Goal: Transaction & Acquisition: Purchase product/service

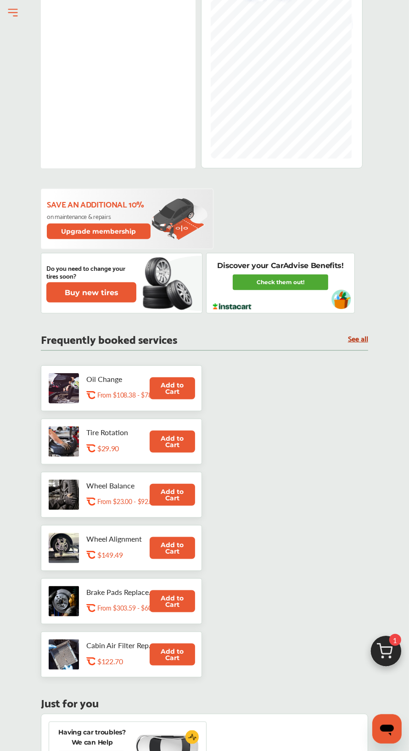
scroll to position [330, 0]
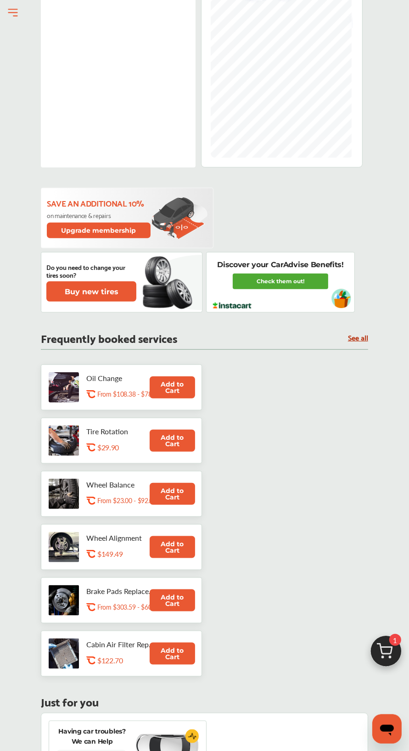
click at [163, 392] on button "Add to Cart" at bounding box center [172, 387] width 45 height 22
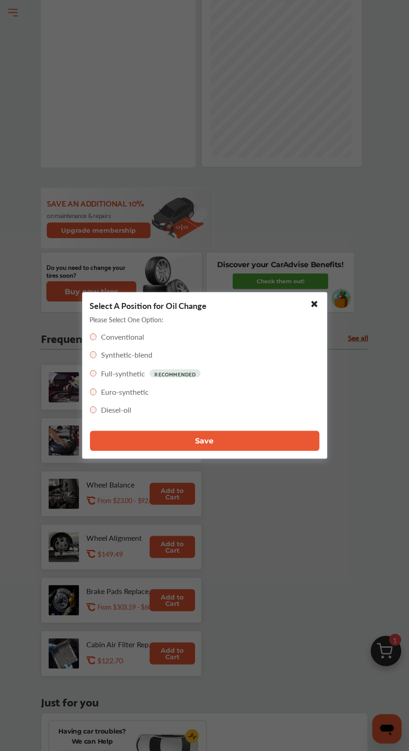
click at [265, 438] on button "Save" at bounding box center [204, 441] width 229 height 20
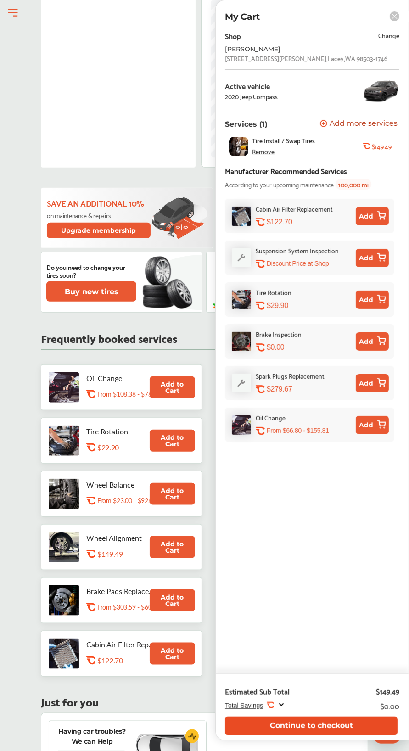
click at [320, 725] on button "Continue to checkout" at bounding box center [311, 725] width 173 height 19
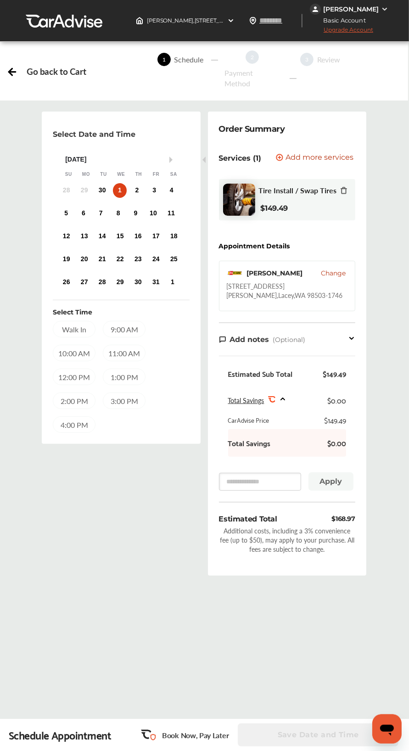
click at [340, 194] on div at bounding box center [343, 191] width 7 height 11
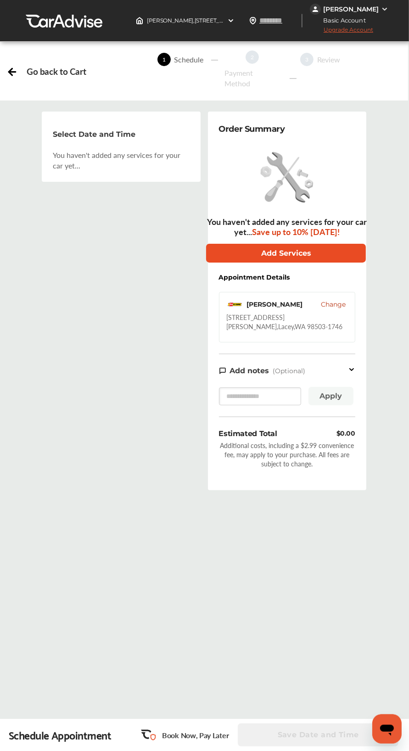
click at [281, 251] on button "Add Services" at bounding box center [286, 253] width 160 height 19
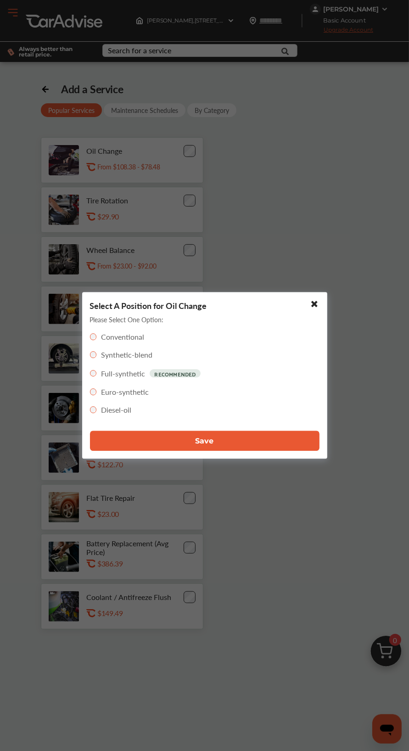
click at [245, 438] on button "Save" at bounding box center [204, 441] width 229 height 20
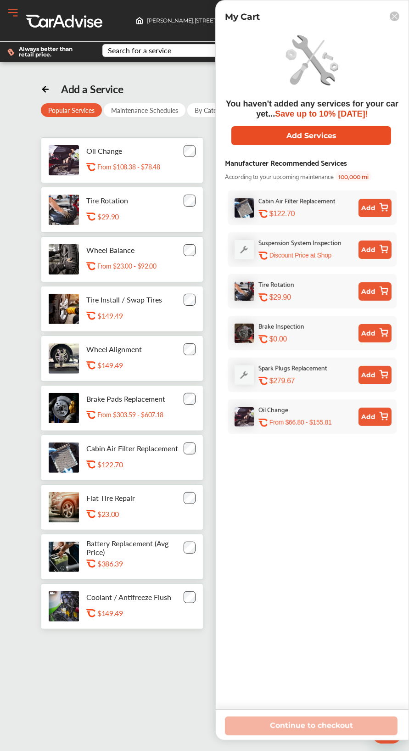
click at [352, 134] on button "Add Services" at bounding box center [311, 135] width 160 height 19
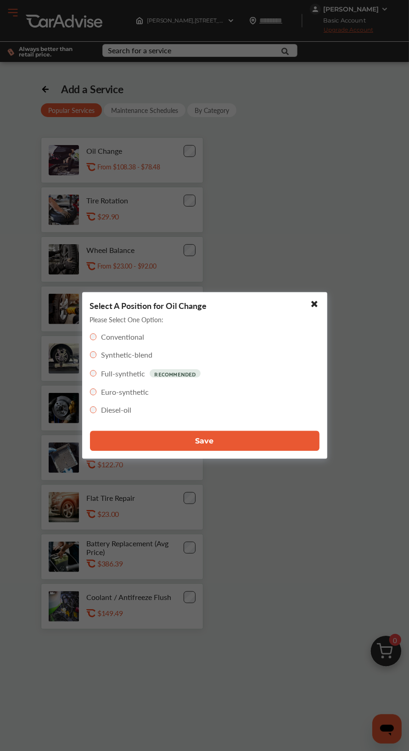
click at [251, 443] on button "Save" at bounding box center [204, 441] width 229 height 20
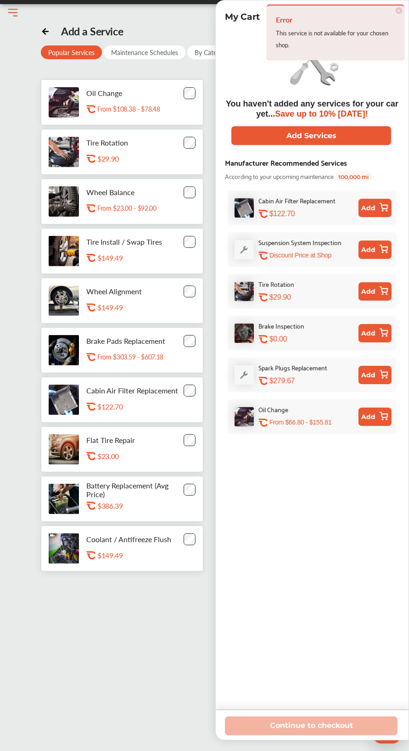
scroll to position [22, 0]
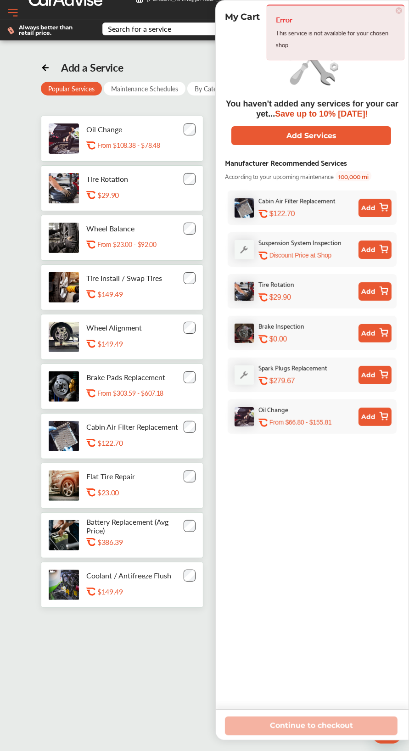
click at [378, 419] on button "Add" at bounding box center [374, 416] width 33 height 18
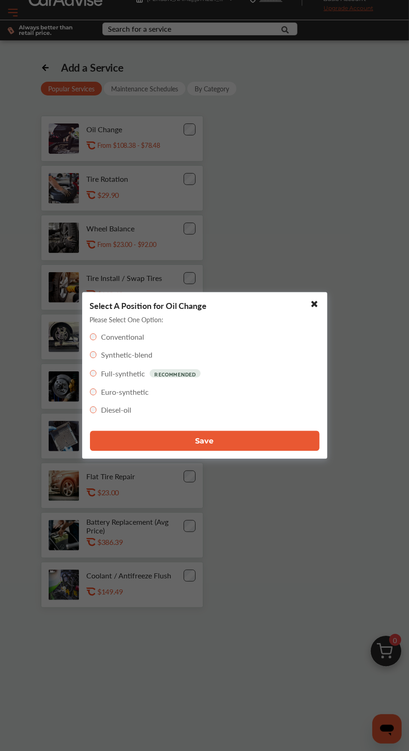
click at [274, 432] on button "Save" at bounding box center [204, 441] width 229 height 20
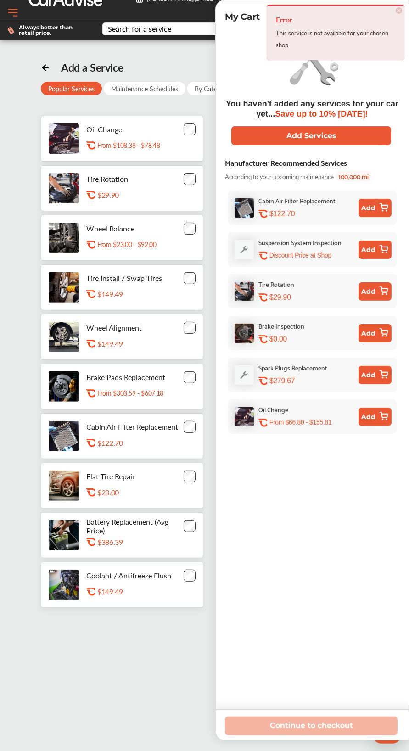
click at [396, 10] on span "×" at bounding box center [398, 10] width 6 height 6
